Goal: Task Accomplishment & Management: Use online tool/utility

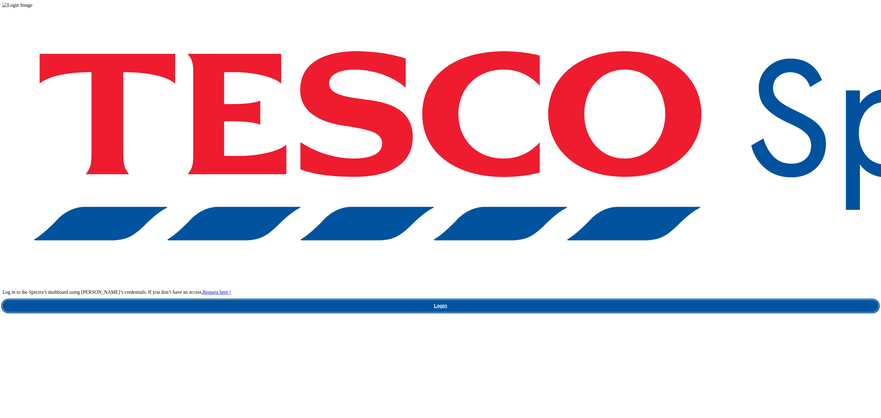
click at [686, 300] on link "Login" at bounding box center [440, 306] width 876 height 12
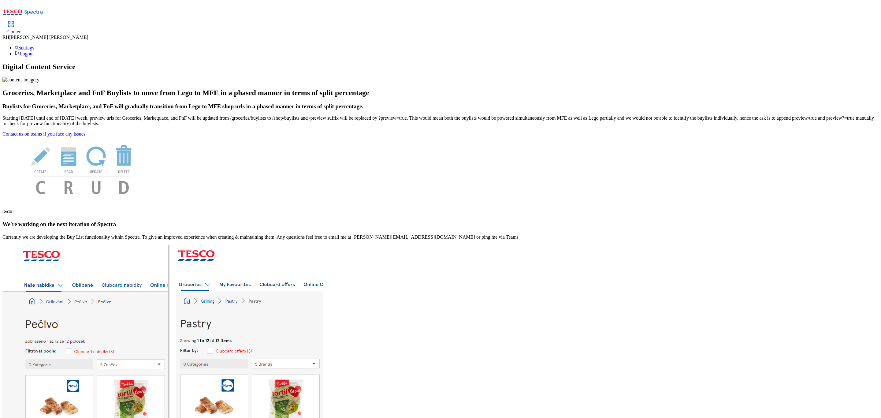
click at [23, 29] on span "Content" at bounding box center [15, 31] width 16 height 5
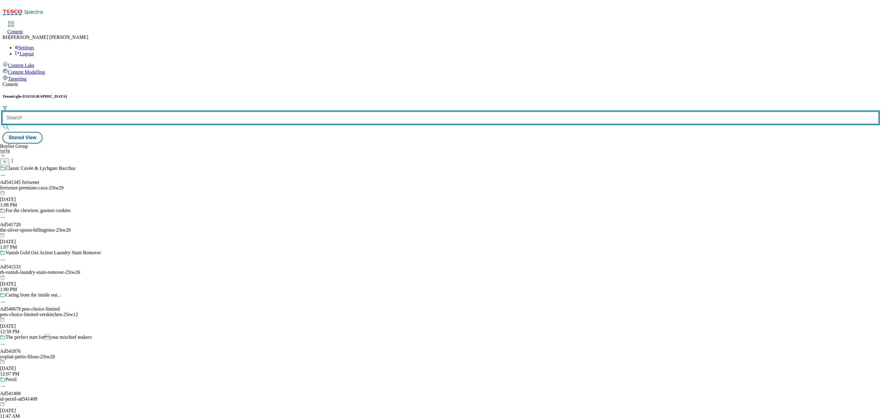
click at [136, 112] on input "text" at bounding box center [440, 118] width 876 height 12
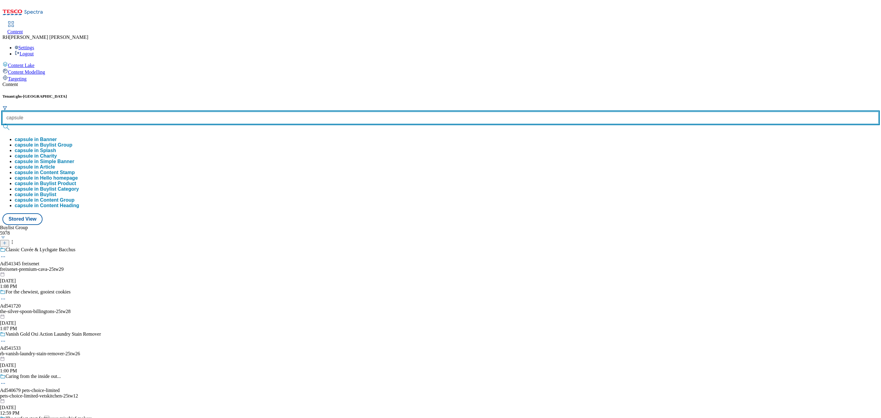
type input "capsule"
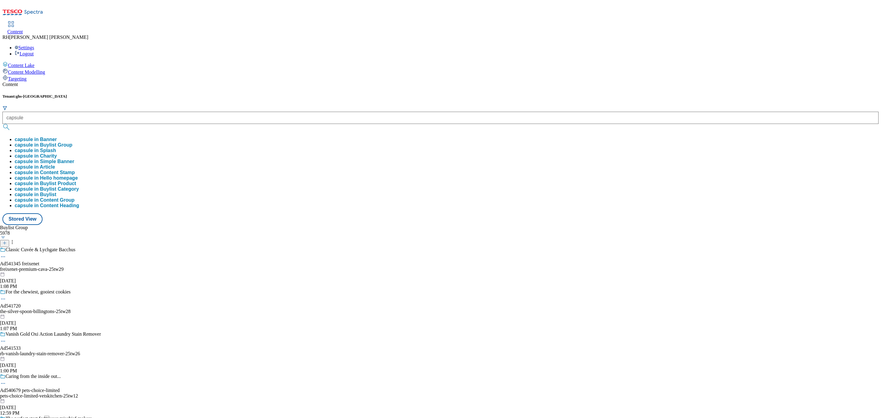
click at [72, 142] on button "capsule in Buylist Group" at bounding box center [44, 145] width 58 height 6
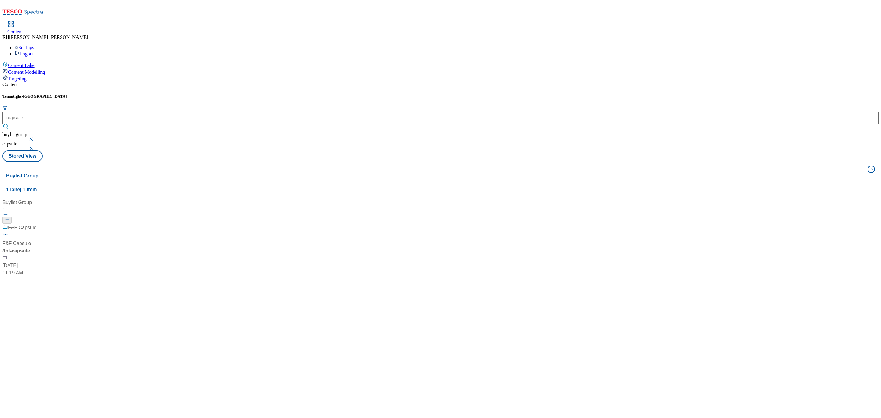
click at [79, 224] on div "F&F Capsule F&F Capsule / fnf-capsule Aug 11, 2025 11:19 AM" at bounding box center [40, 250] width 76 height 53
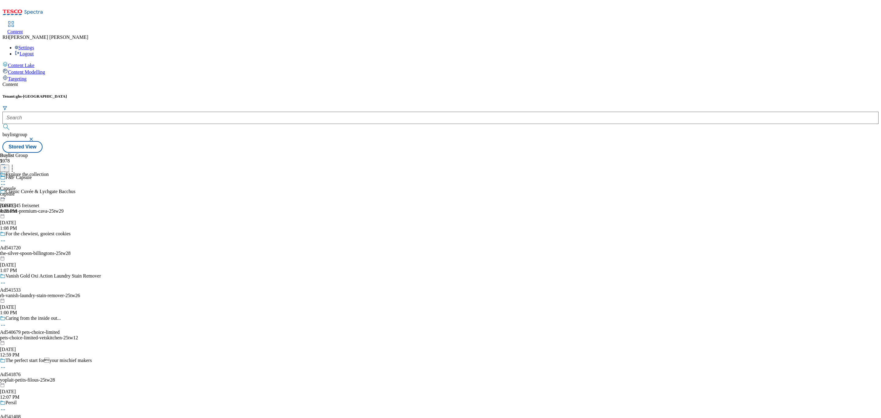
click at [49, 172] on div "Explore the collection Capsule capsule Aug 13, 2025 4:28 PM" at bounding box center [24, 193] width 49 height 42
click at [33, 172] on div "F&F Capsule F&F Capsule all-products Aug 14, 2025 10:21 AM" at bounding box center [16, 193] width 33 height 42
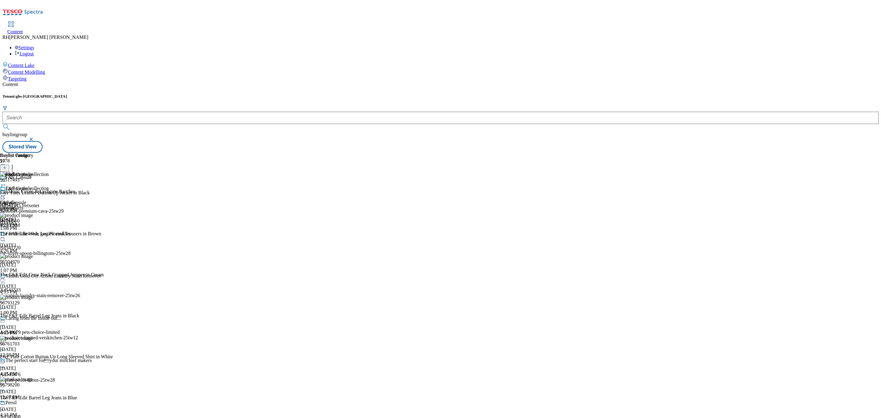
click at [15, 164] on icon at bounding box center [12, 167] width 6 height 6
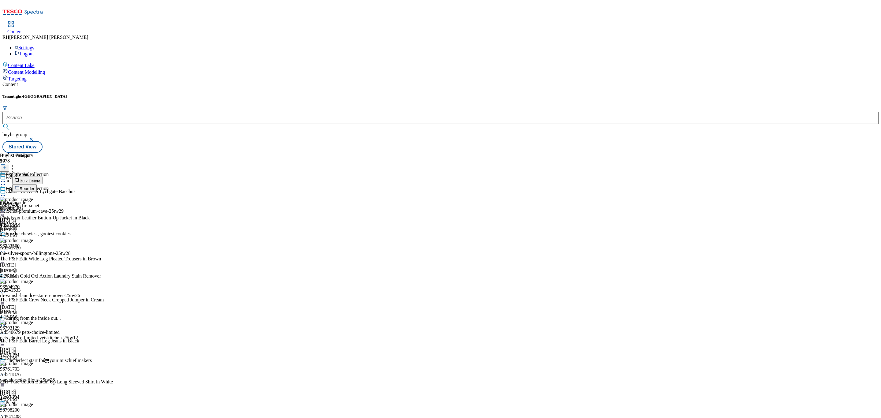
click at [34, 186] on span "Reorder" at bounding box center [27, 188] width 15 height 5
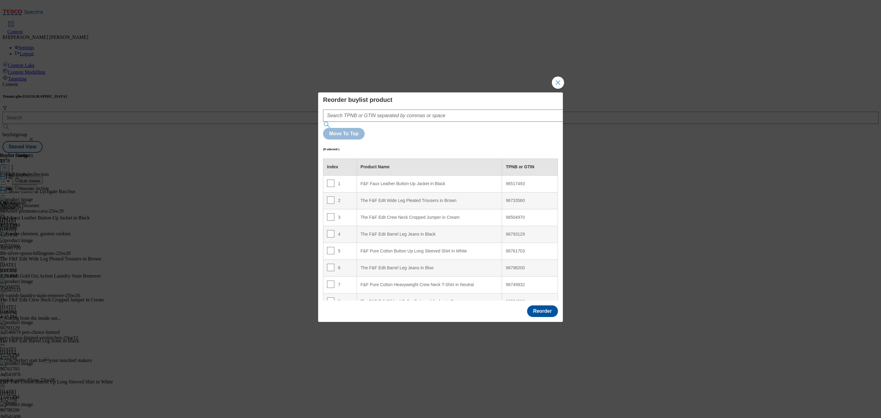
scroll to position [162, 0]
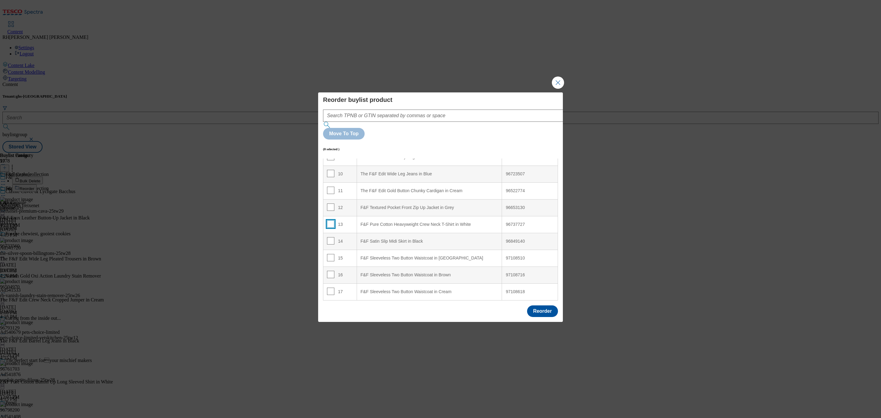
click at [332, 220] on input "Modal" at bounding box center [330, 223] width 7 height 7
checkbox input "true"
click at [437, 239] on div "F&F Satin Slip Midi Skirt in Black" at bounding box center [430, 242] width 138 height 6
click at [329, 237] on input "Modal" at bounding box center [330, 240] width 7 height 7
checkbox input "false"
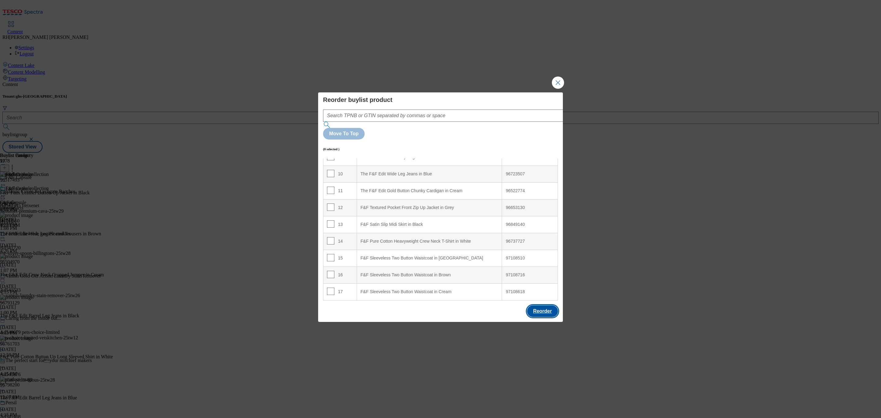
click at [552, 305] on button "Reorder" at bounding box center [542, 311] width 31 height 12
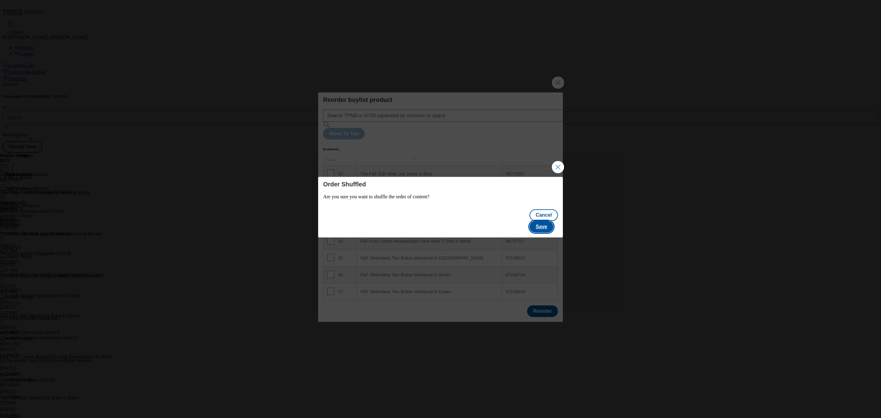
click at [542, 221] on button "Save" at bounding box center [542, 227] width 24 height 12
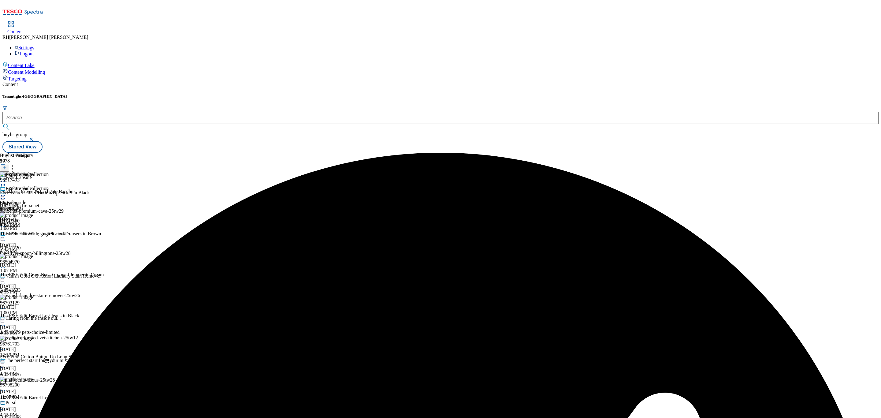
click at [6, 192] on icon at bounding box center [3, 195] width 6 height 6
click at [26, 206] on span "Edit" at bounding box center [22, 208] width 7 height 5
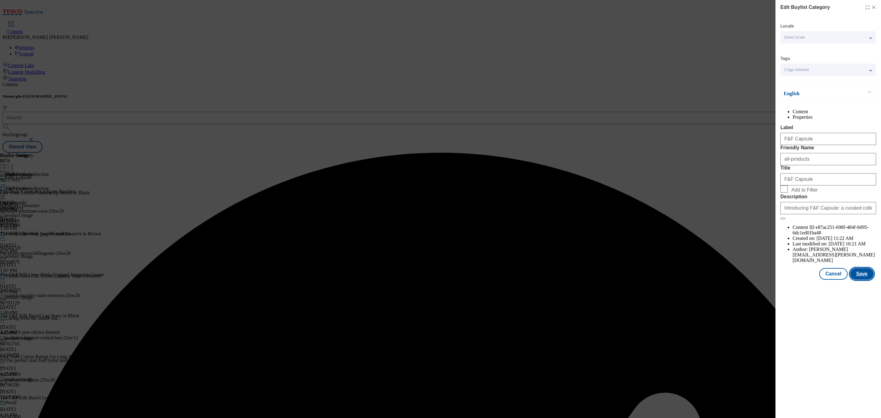
click at [862, 280] on button "Save" at bounding box center [862, 274] width 24 height 12
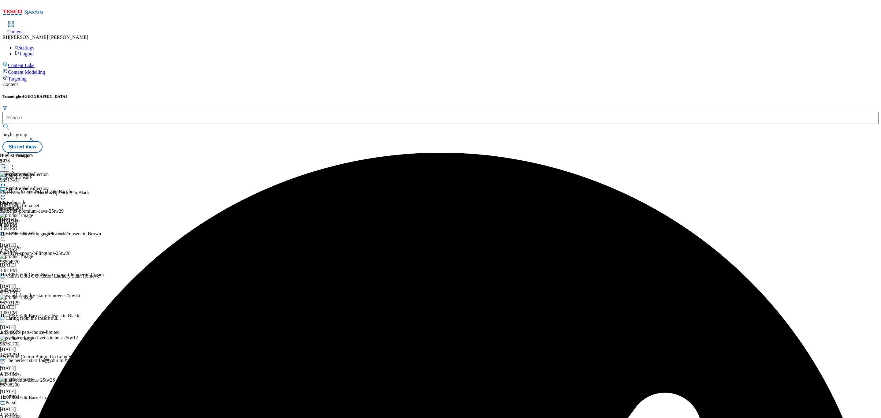
click at [6, 192] on icon at bounding box center [3, 195] width 6 height 6
click at [33, 234] on span "Preview" at bounding box center [26, 236] width 14 height 5
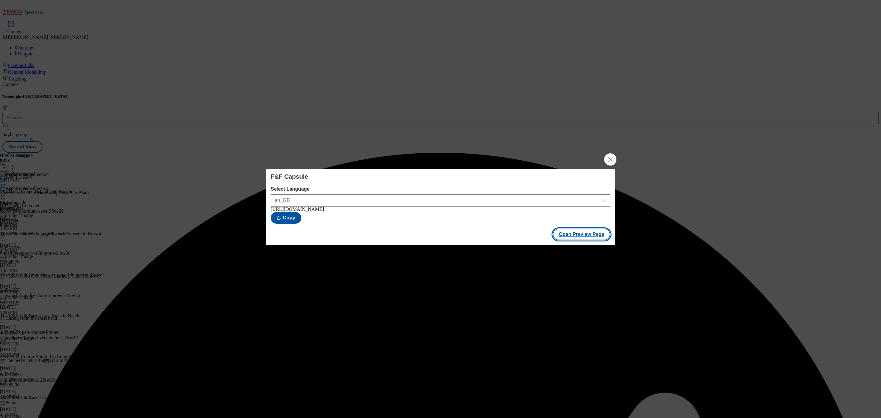
click at [598, 237] on button "Open Preview Page" at bounding box center [582, 235] width 58 height 12
click at [611, 159] on button "Close Modal" at bounding box center [610, 159] width 12 height 12
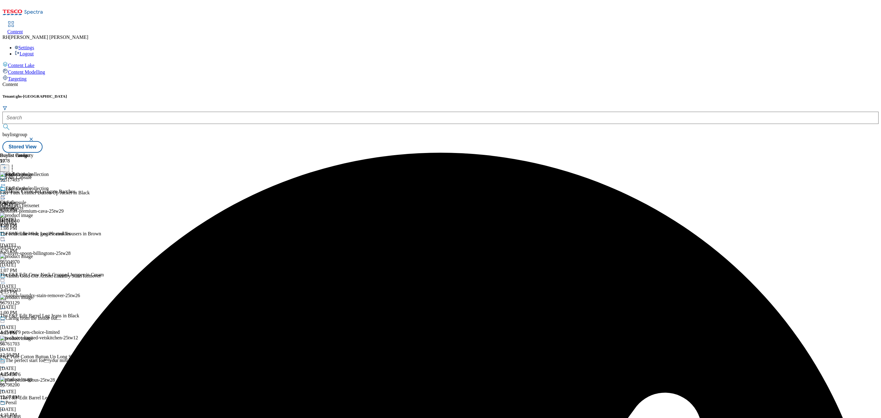
click at [6, 192] on icon at bounding box center [3, 195] width 6 height 6
click at [32, 255] on span "Publish" at bounding box center [25, 257] width 13 height 5
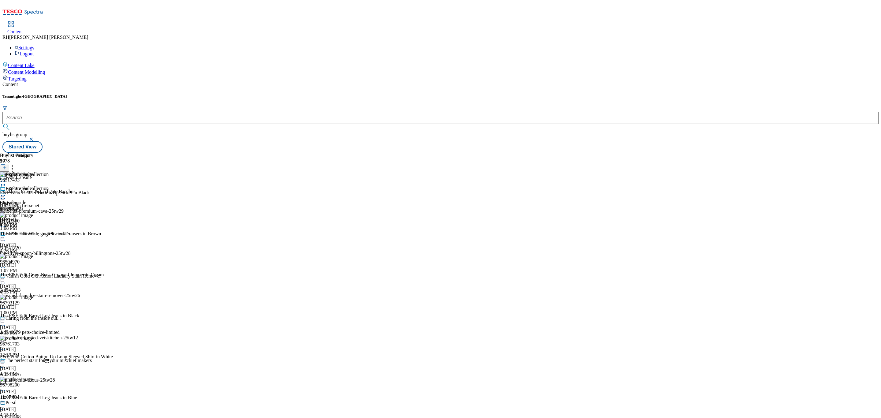
scroll to position [299, 0]
